Goal: Go to known website: Access a specific website the user already knows

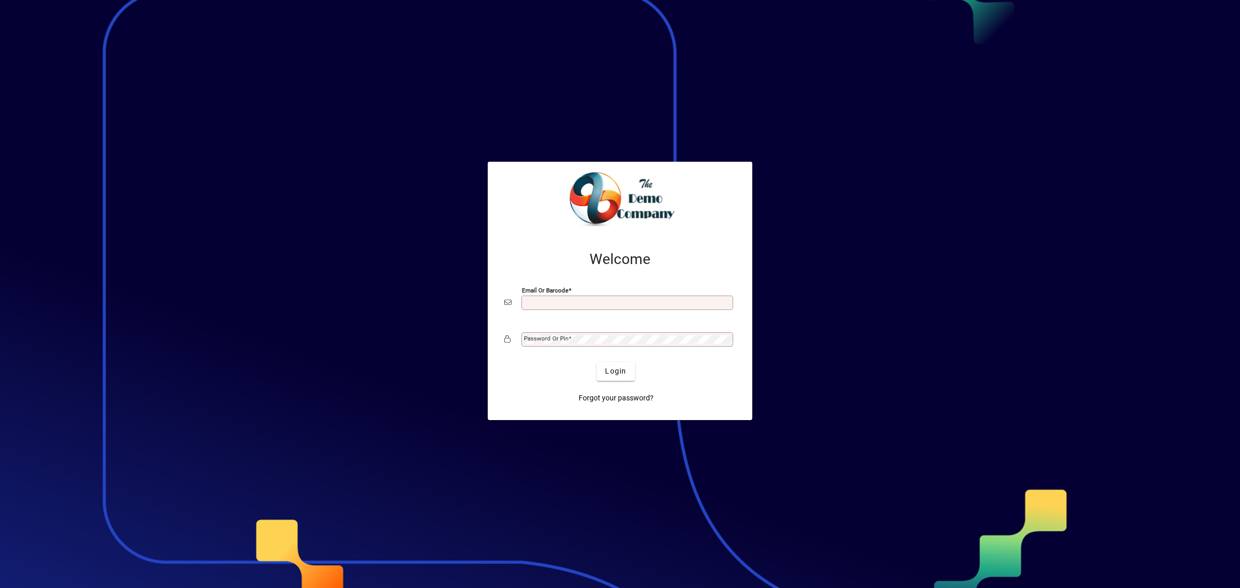
click at [553, 299] on input "Email or Barcode" at bounding box center [628, 303] width 209 height 8
type input "**********"
click at [533, 337] on mat-label "Password or Pin" at bounding box center [546, 338] width 44 height 7
click at [597, 362] on button "Login" at bounding box center [616, 371] width 38 height 19
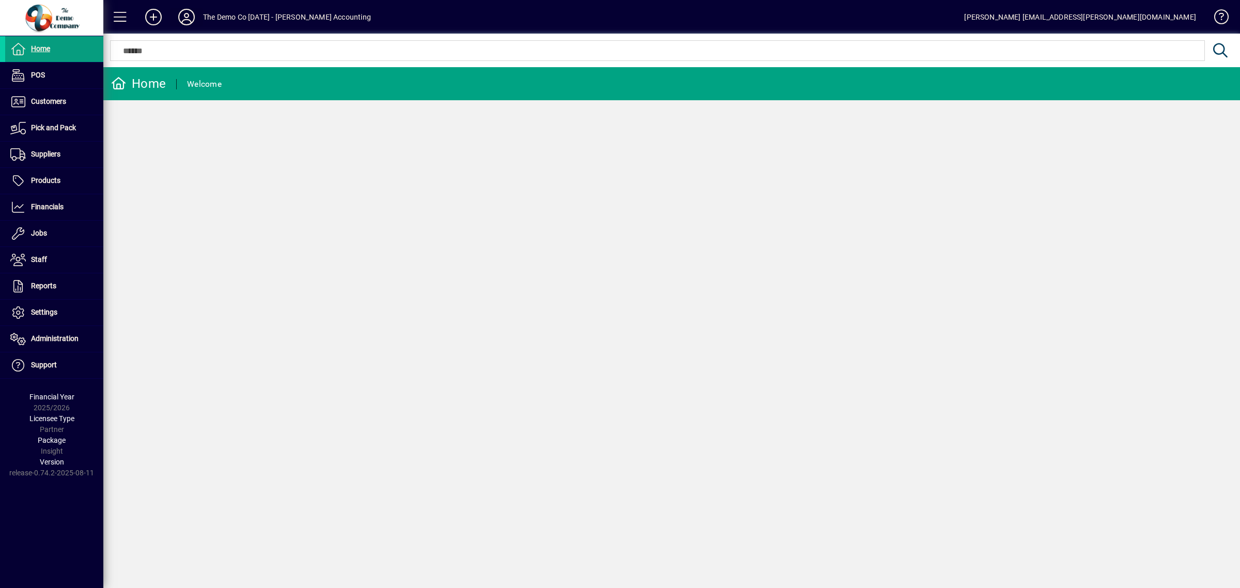
click at [189, 19] on icon at bounding box center [186, 17] width 21 height 17
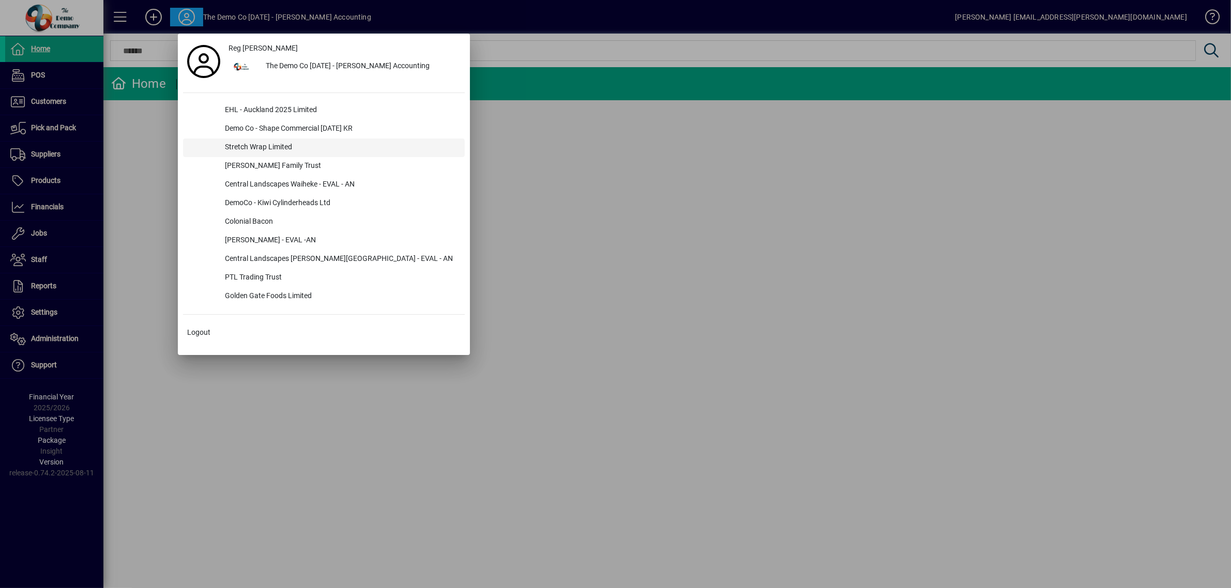
click at [273, 151] on div "Stretch Wrap Limited" at bounding box center [341, 148] width 248 height 19
